Goal: Navigation & Orientation: Understand site structure

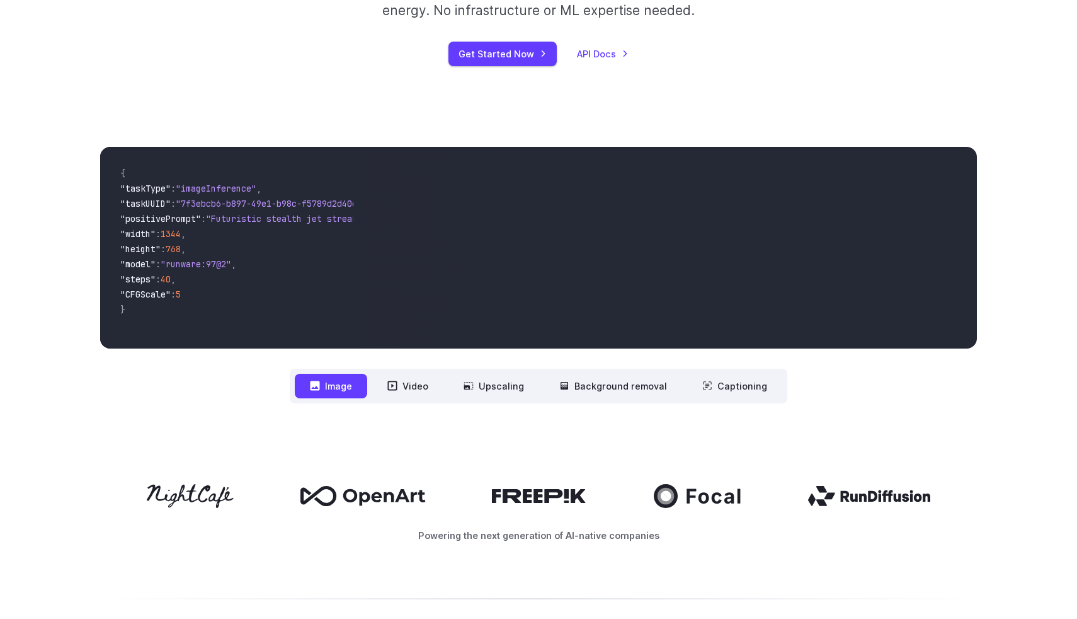
scroll to position [281, 0]
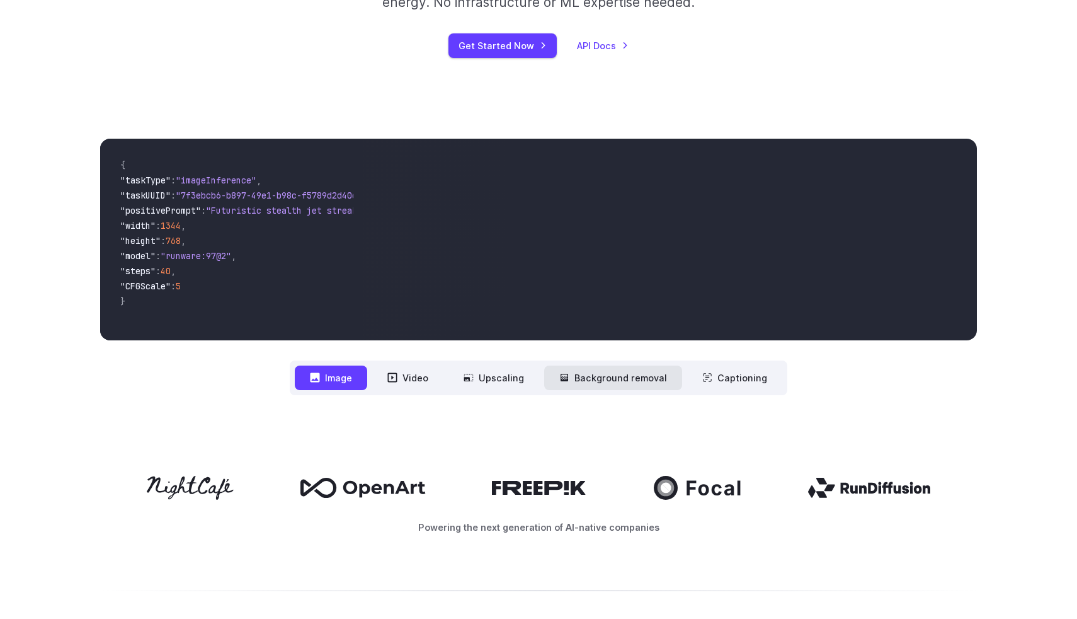
click at [594, 373] on button "Background removal" at bounding box center [613, 377] width 138 height 25
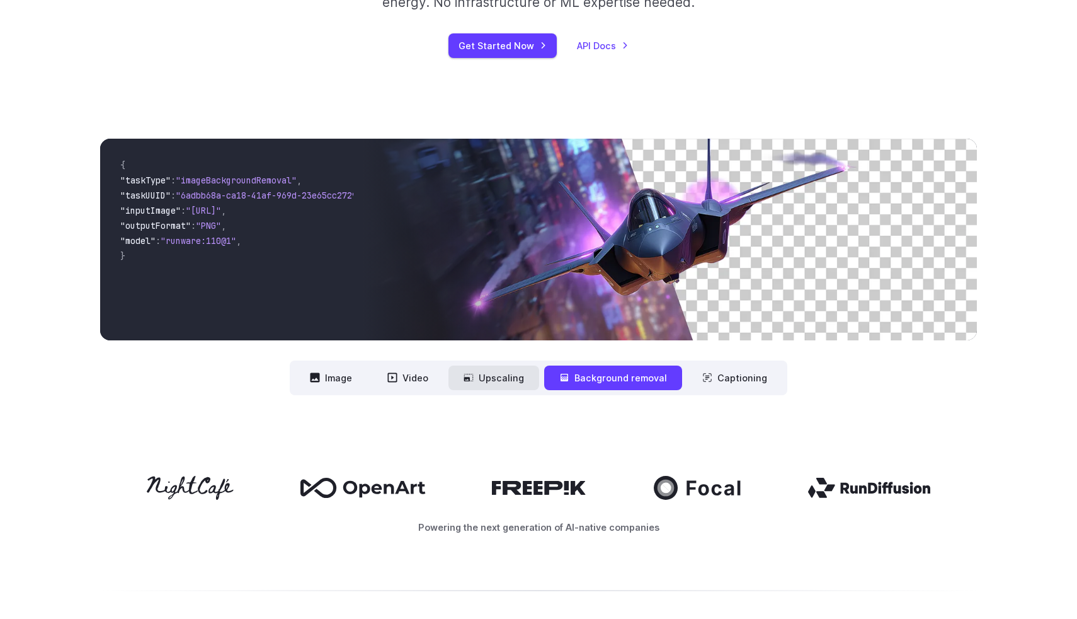
click at [498, 366] on button "Upscaling" at bounding box center [493, 377] width 91 height 25
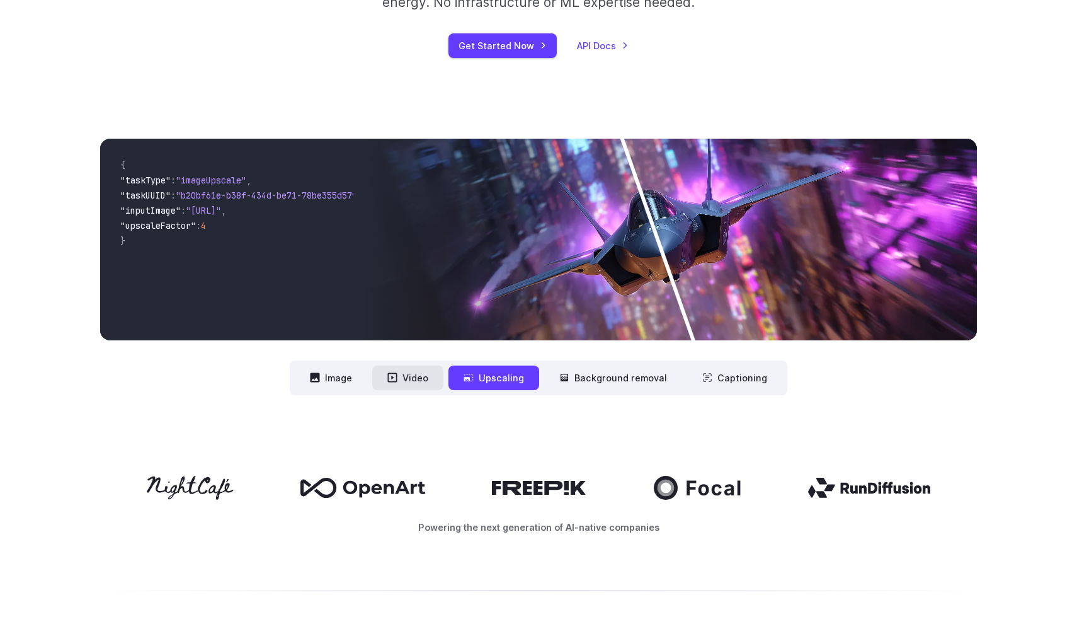
click at [424, 388] on button "Video" at bounding box center [407, 377] width 71 height 25
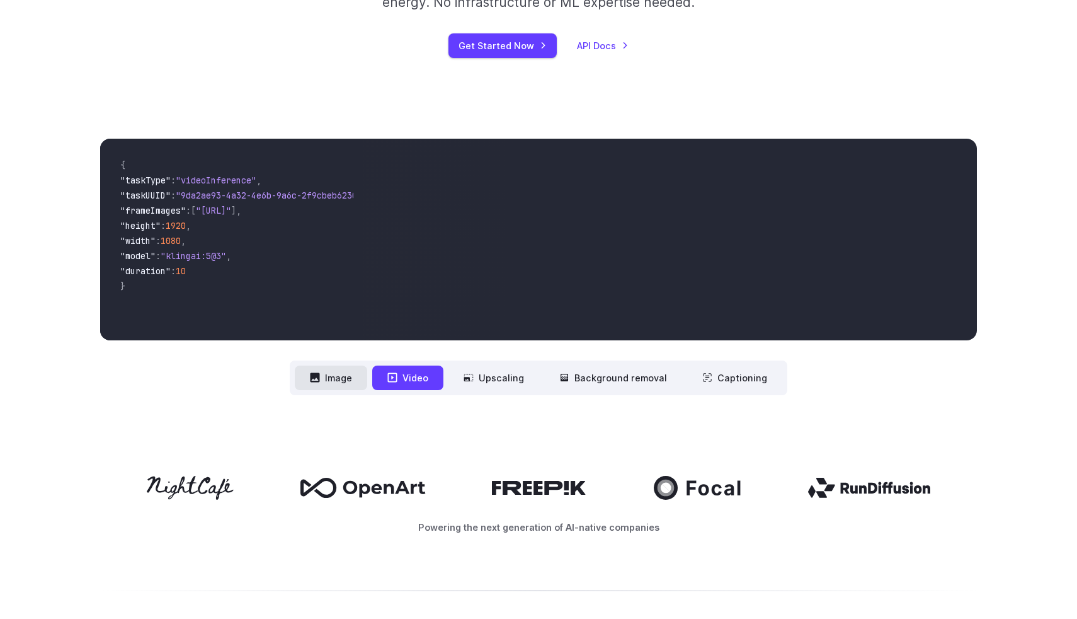
click at [341, 381] on button "Image" at bounding box center [331, 377] width 72 height 25
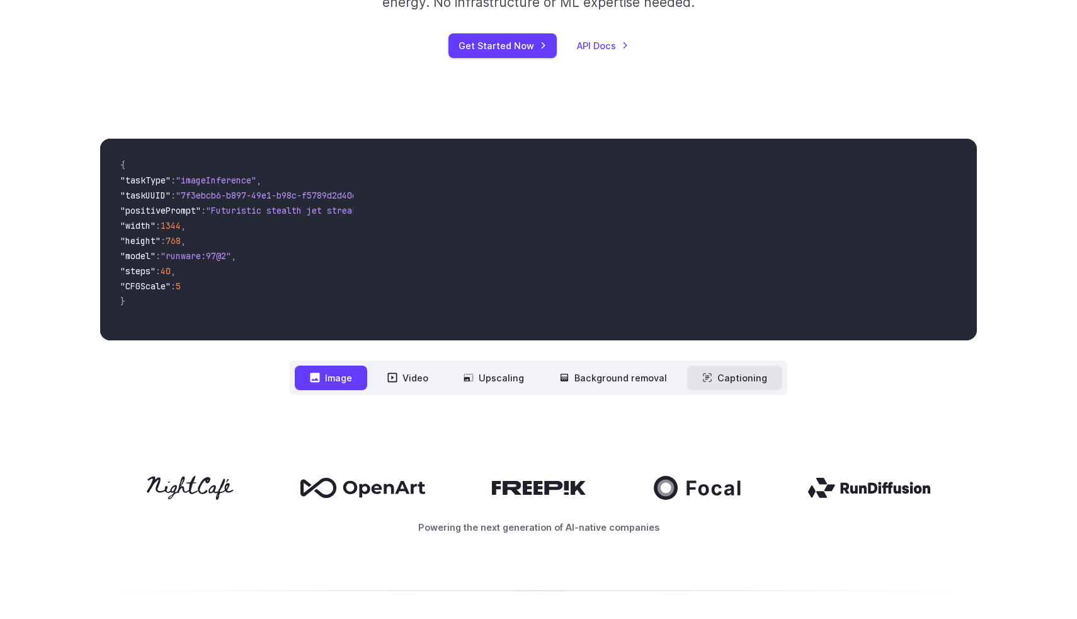
click at [709, 379] on icon at bounding box center [707, 377] width 10 height 10
click at [645, 384] on button "Background removal" at bounding box center [613, 377] width 138 height 25
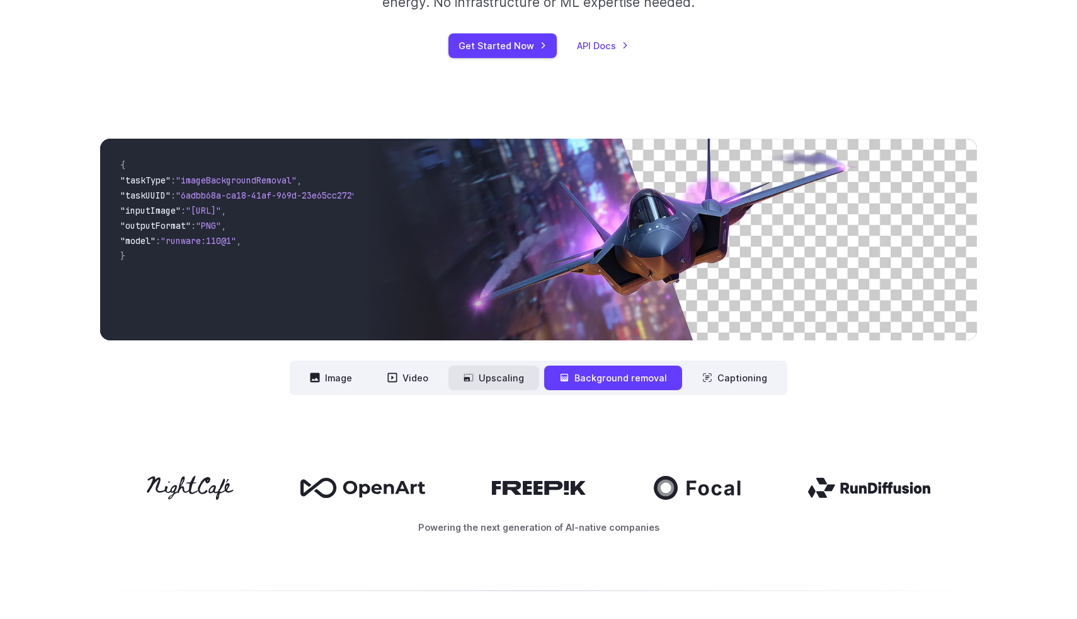
click at [518, 375] on button "Upscaling" at bounding box center [493, 377] width 91 height 25
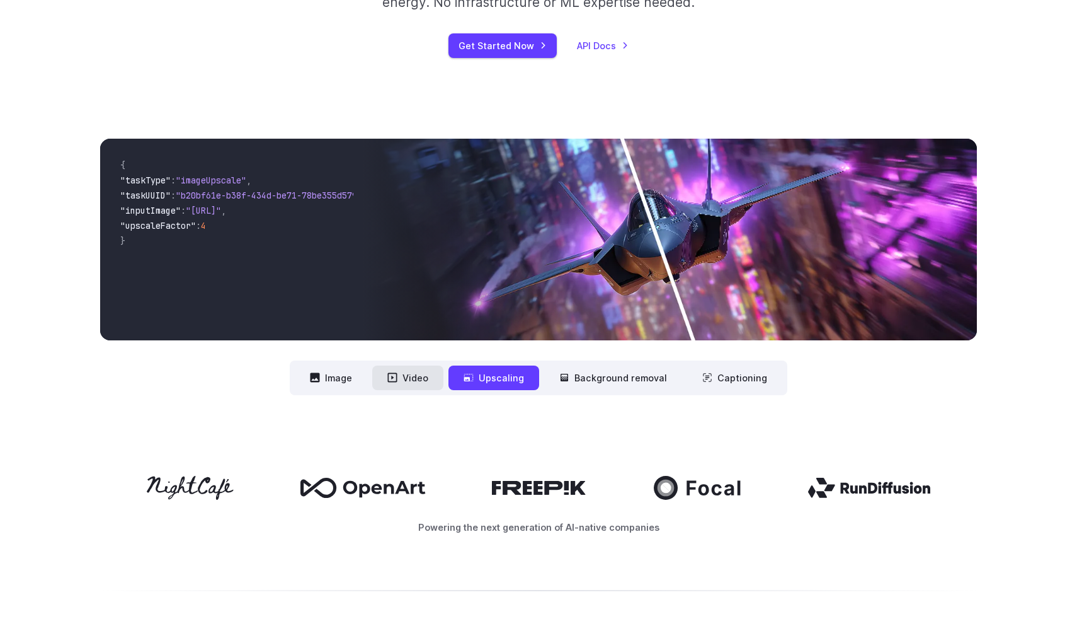
click at [419, 371] on button "Video" at bounding box center [407, 377] width 71 height 25
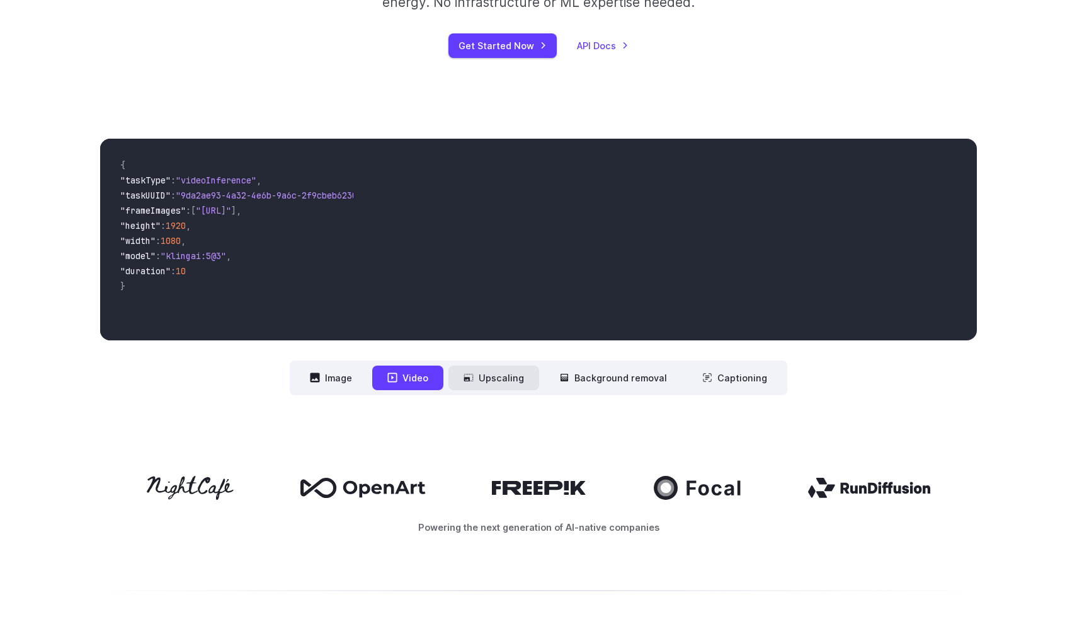
click at [526, 373] on button "Upscaling" at bounding box center [493, 377] width 91 height 25
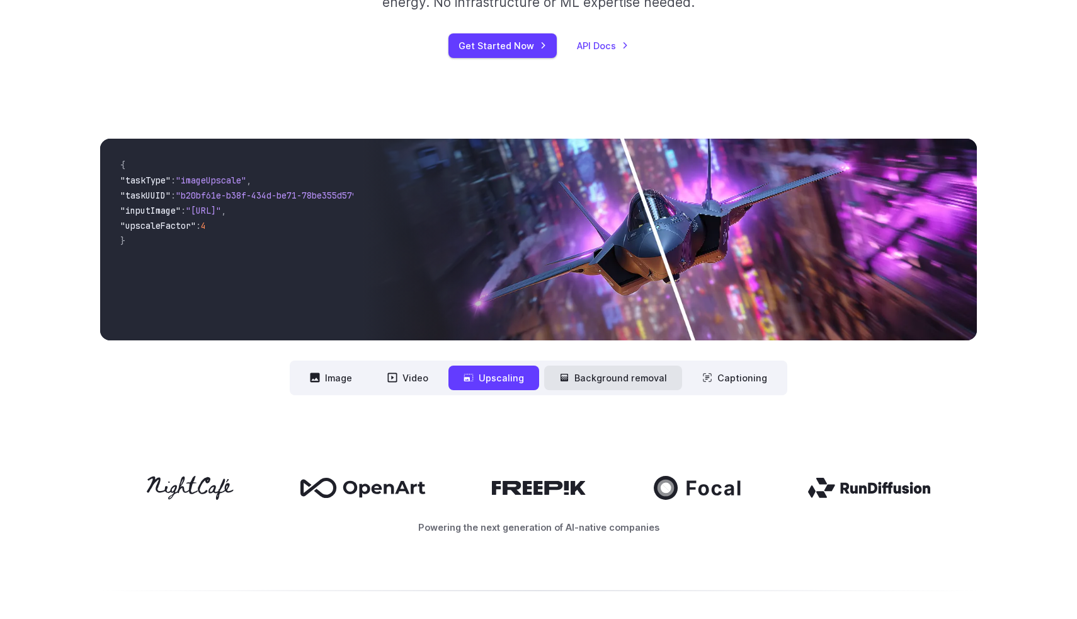
click at [582, 378] on button "Background removal" at bounding box center [613, 377] width 138 height 25
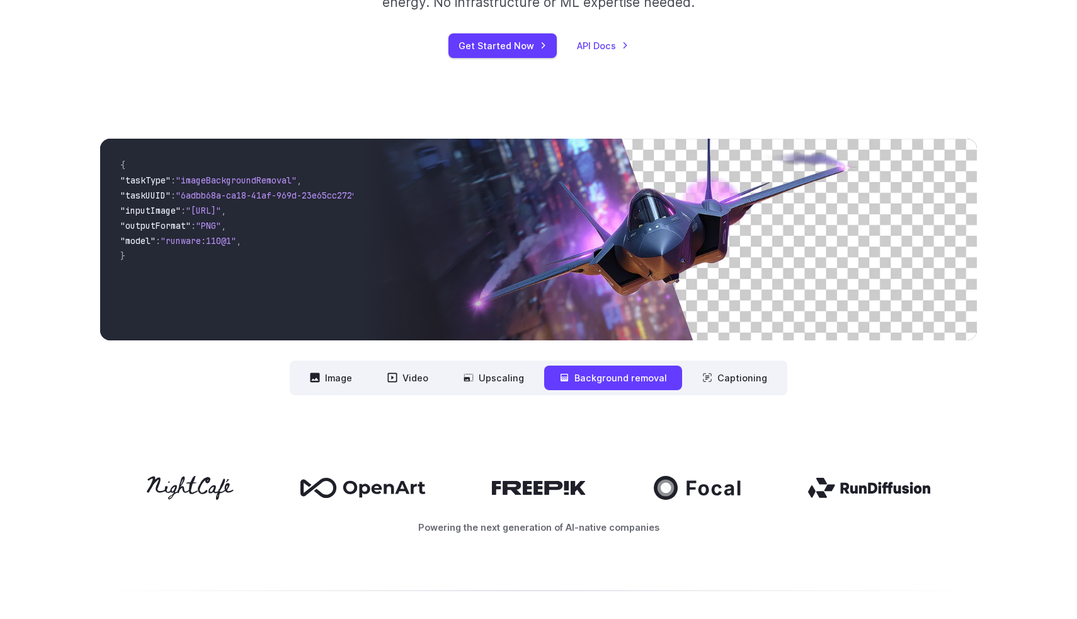
click at [448, 406] on div "**********" at bounding box center [538, 266] width 1077 height 337
click at [492, 380] on button "Upscaling" at bounding box center [493, 377] width 91 height 25
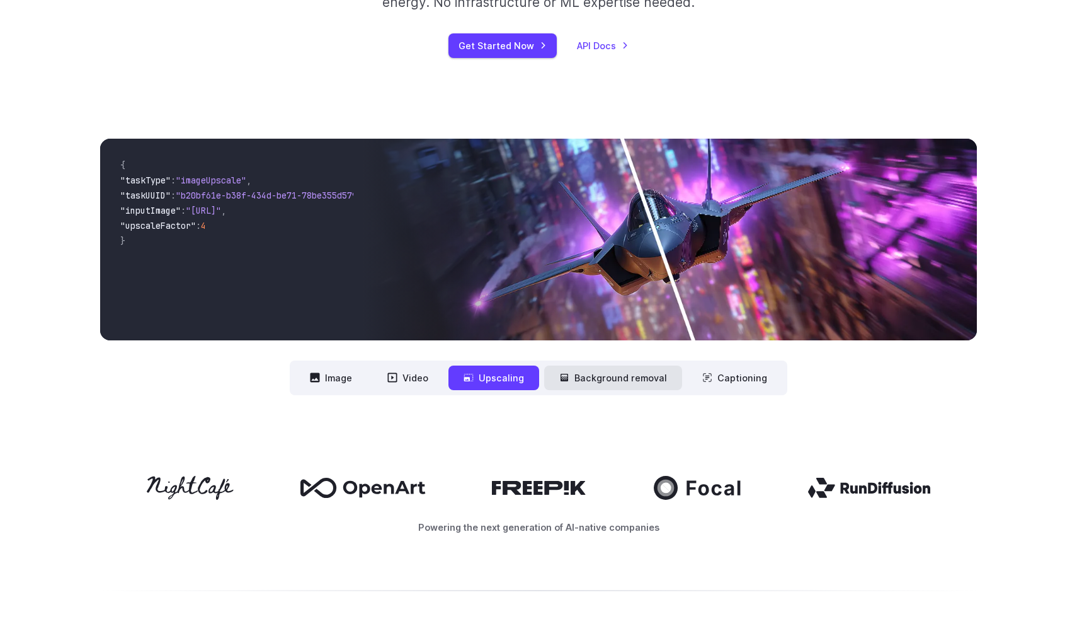
click at [568, 378] on icon at bounding box center [565, 377] width 8 height 8
click at [593, 376] on button "Background removal" at bounding box center [613, 377] width 138 height 25
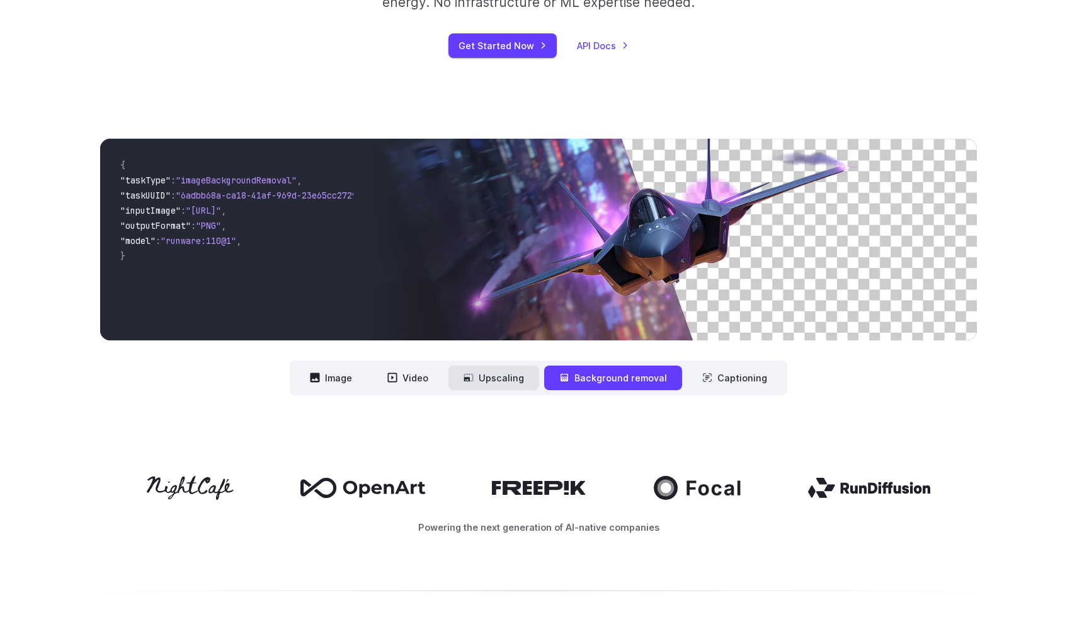
click at [497, 387] on button "Upscaling" at bounding box center [493, 377] width 91 height 25
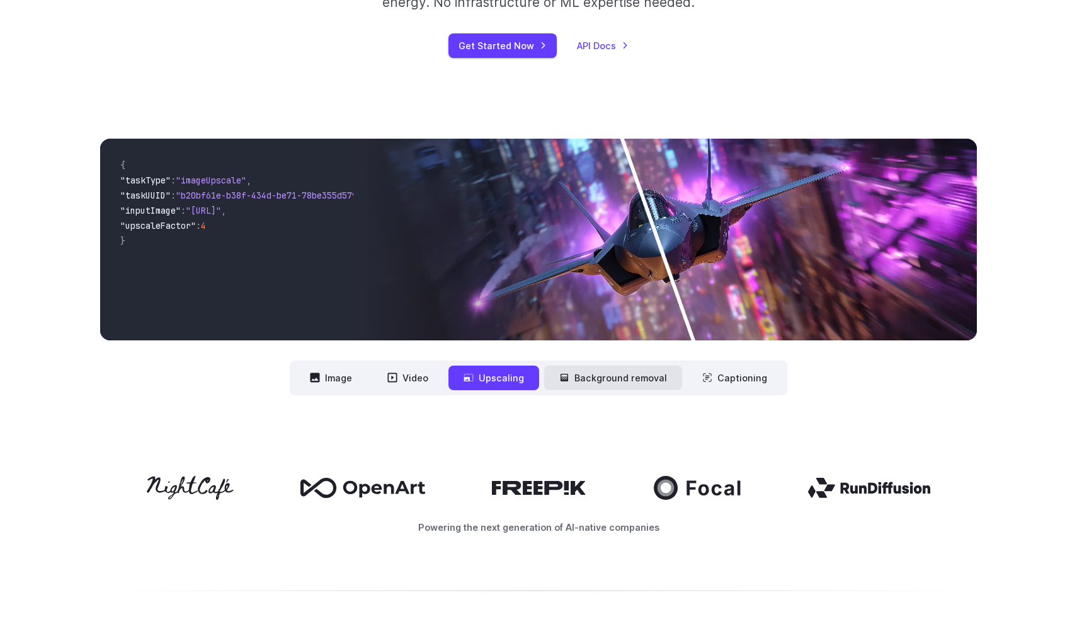
click at [574, 387] on button "Background removal" at bounding box center [613, 377] width 138 height 25
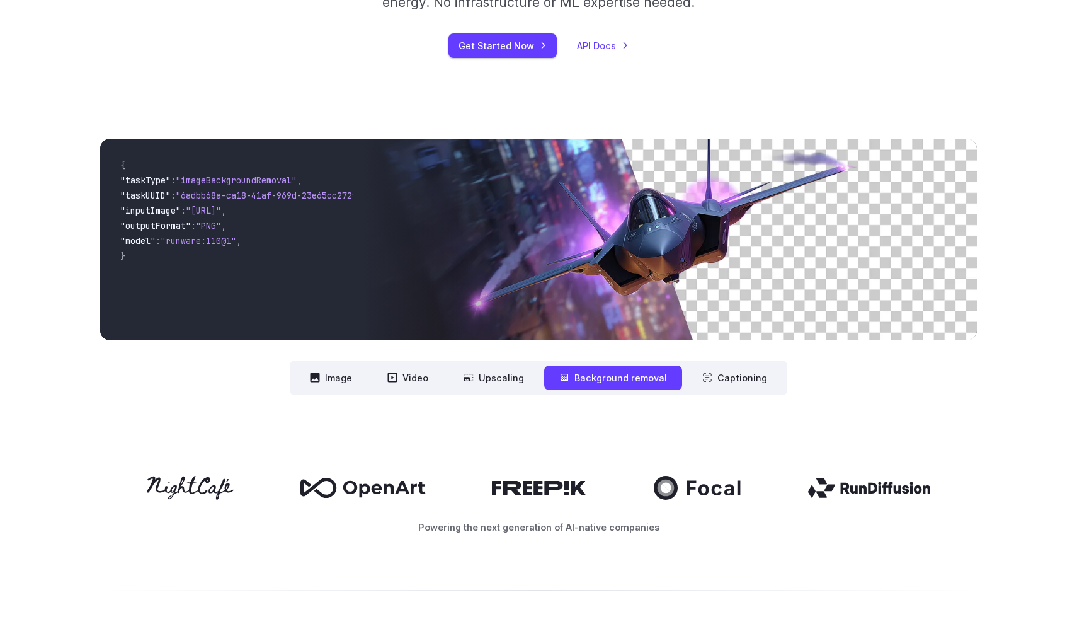
click at [505, 390] on nav "**********" at bounding box center [539, 377] width 498 height 35
click at [492, 379] on button "Upscaling" at bounding box center [493, 377] width 91 height 25
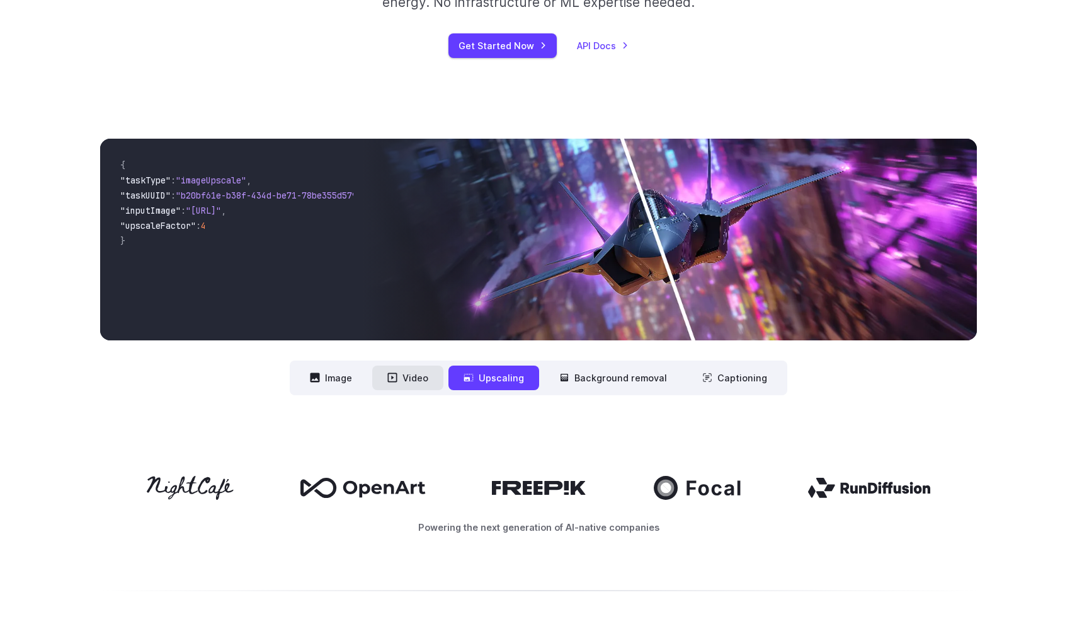
click at [423, 374] on button "Video" at bounding box center [407, 377] width 71 height 25
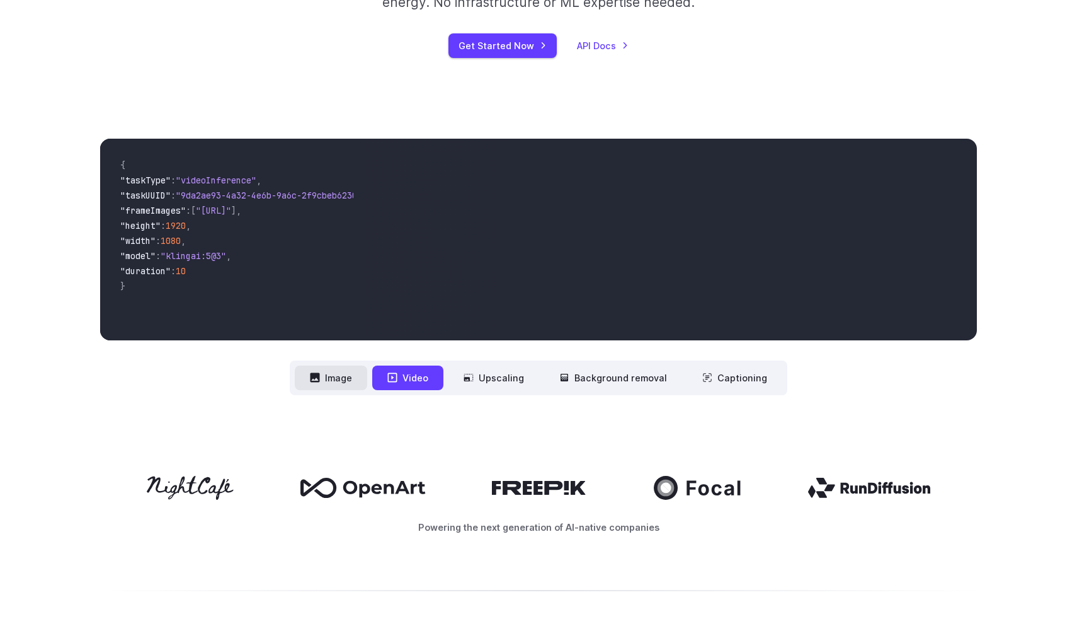
click at [329, 376] on button "Image" at bounding box center [331, 377] width 72 height 25
click at [570, 253] on video at bounding box center [669, 240] width 613 height 202
click at [409, 369] on button "Video" at bounding box center [407, 377] width 71 height 25
click at [522, 373] on button "Upscaling" at bounding box center [493, 377] width 91 height 25
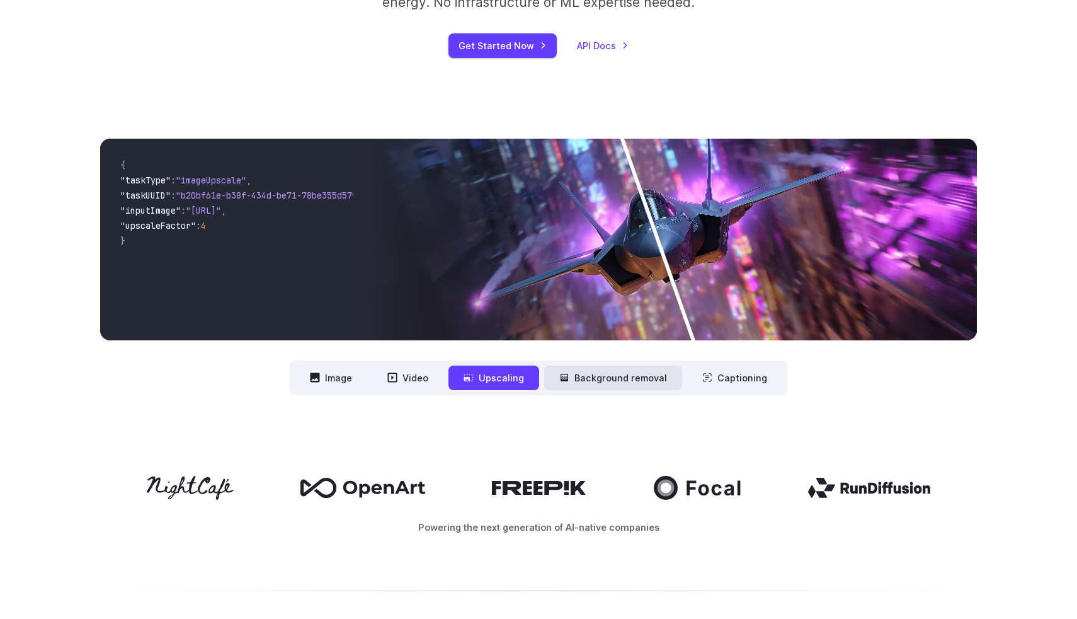
click at [576, 373] on button "Background removal" at bounding box center [613, 377] width 138 height 25
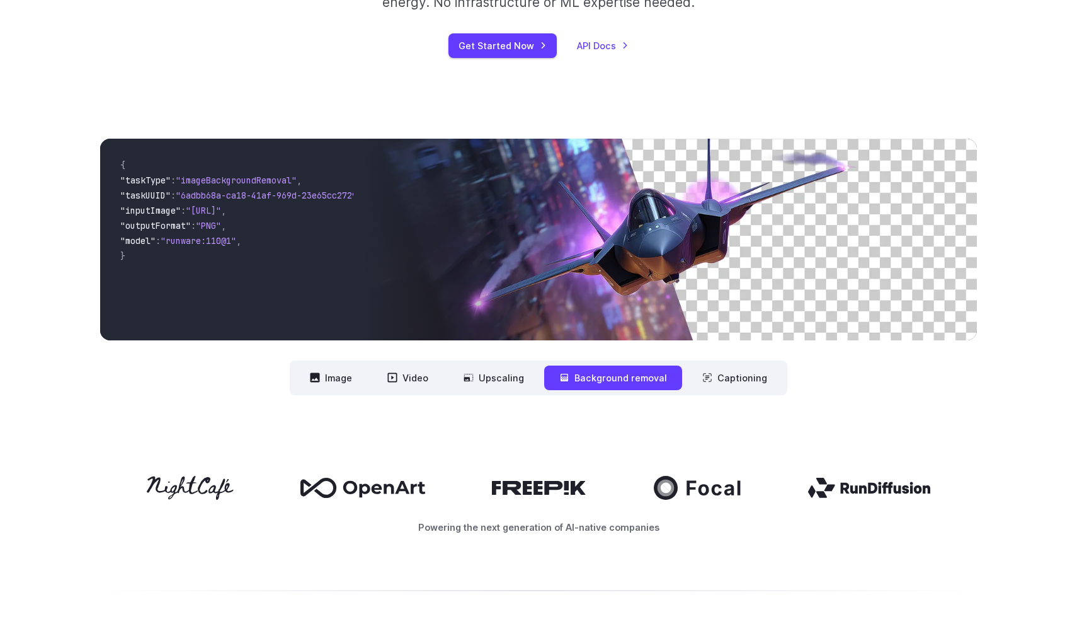
click at [682, 380] on nav "**********" at bounding box center [539, 377] width 498 height 35
click at [693, 375] on button "Captioning" at bounding box center [734, 377] width 95 height 25
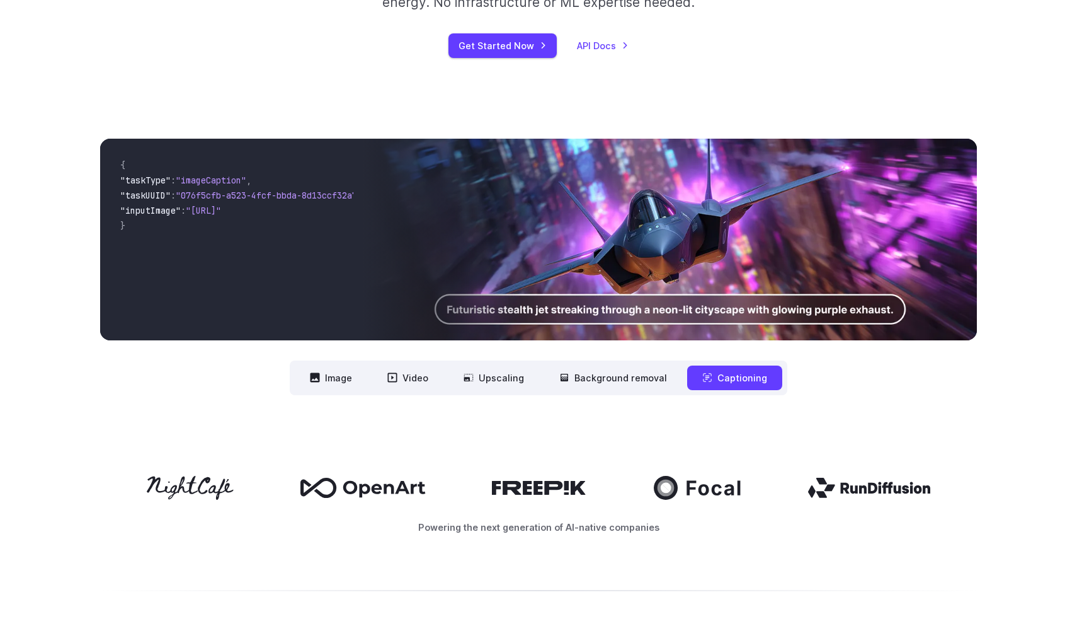
click at [322, 329] on code "{ "taskType" : "imageCaption" , "taskUUID" : "076f5cfb-a523-4fcf-bbda-8d13ccf32…" at bounding box center [231, 239] width 243 height 181
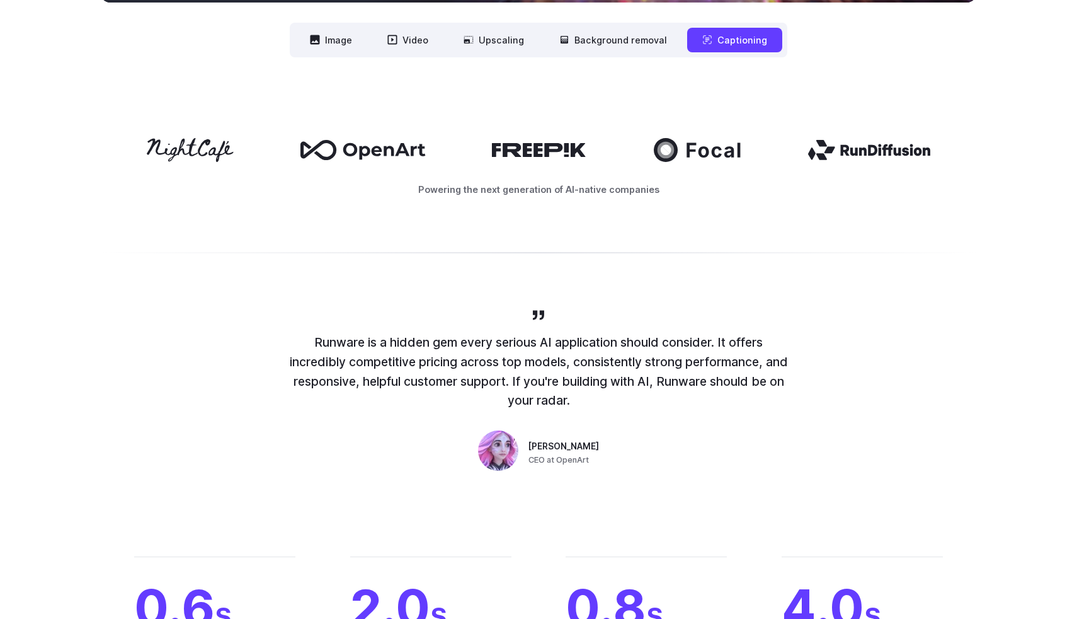
scroll to position [717, 0]
